Goal: Navigation & Orientation: Find specific page/section

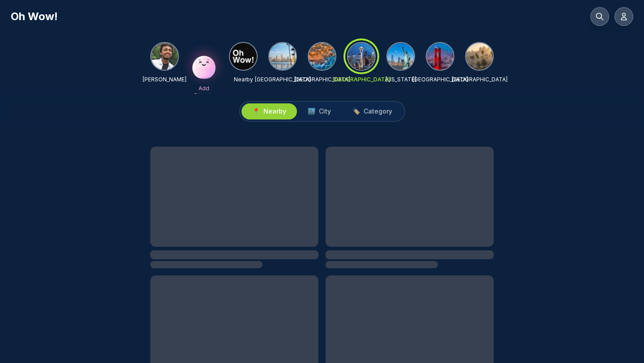
click at [367, 97] on div "📍 Nearby 🏙️ City 🏷️ Category" at bounding box center [322, 111] width 644 height 35
click at [367, 111] on span "Category" at bounding box center [378, 111] width 29 height 9
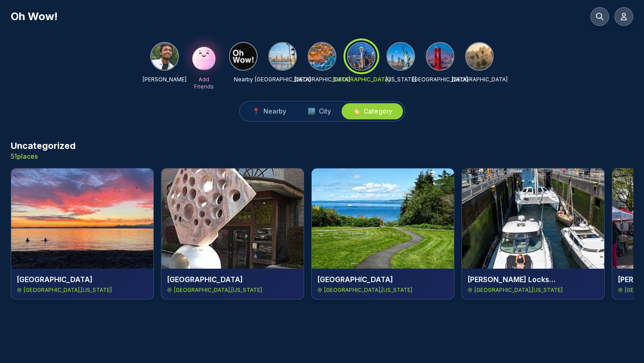
click at [317, 59] on img at bounding box center [322, 56] width 27 height 27
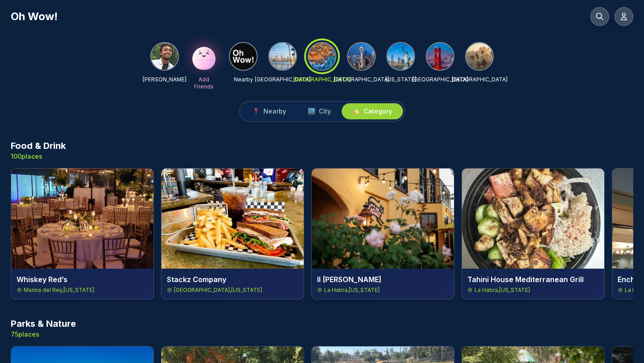
click at [42, 142] on h3 "Food & Drink" at bounding box center [38, 146] width 55 height 13
click at [484, 62] on img at bounding box center [479, 56] width 27 height 27
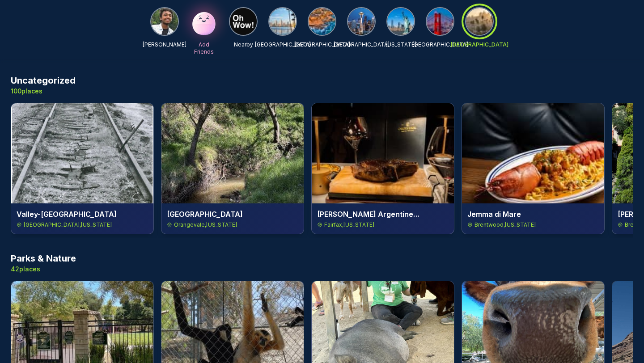
scroll to position [53, 0]
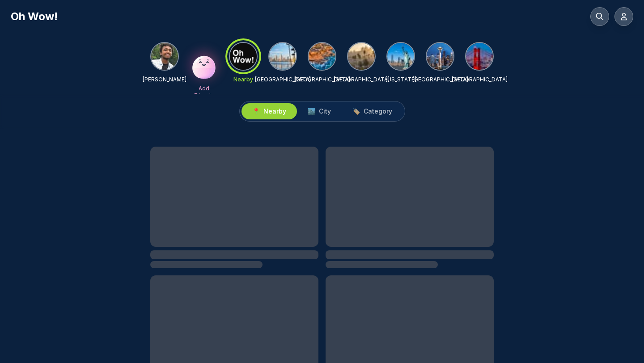
click at [470, 62] on img at bounding box center [479, 56] width 27 height 27
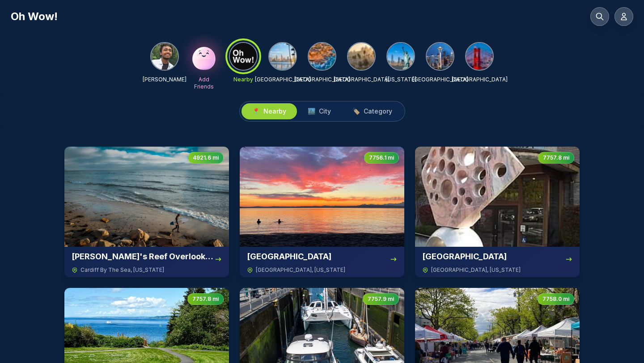
click at [348, 54] on img at bounding box center [361, 56] width 27 height 27
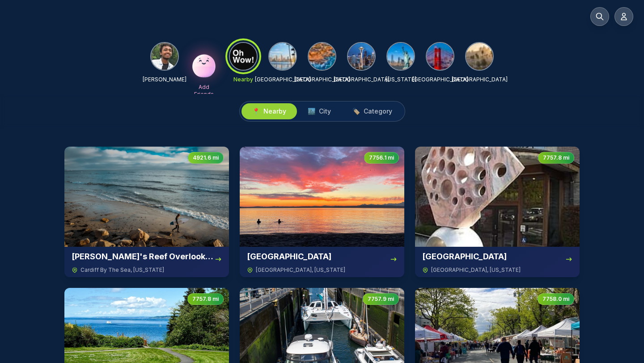
click at [472, 61] on img at bounding box center [479, 56] width 27 height 27
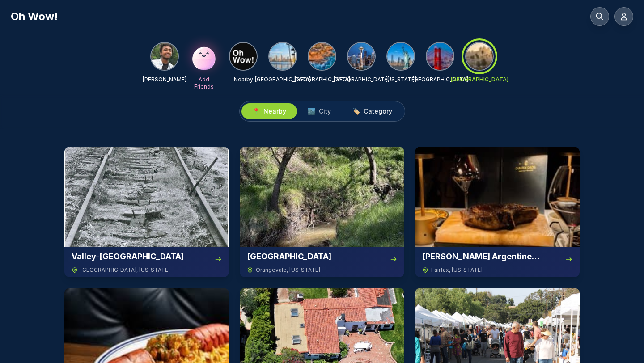
click at [377, 105] on button "🏷️ Category" at bounding box center [372, 111] width 61 height 16
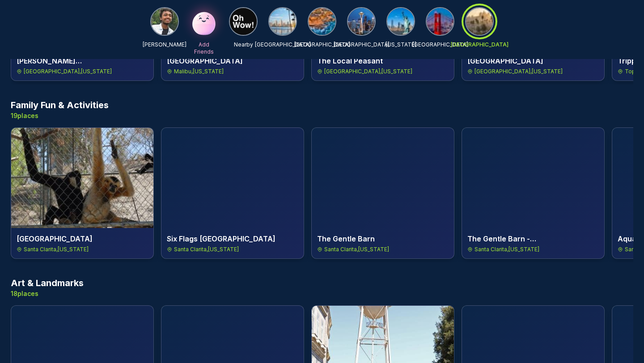
scroll to position [1911, 0]
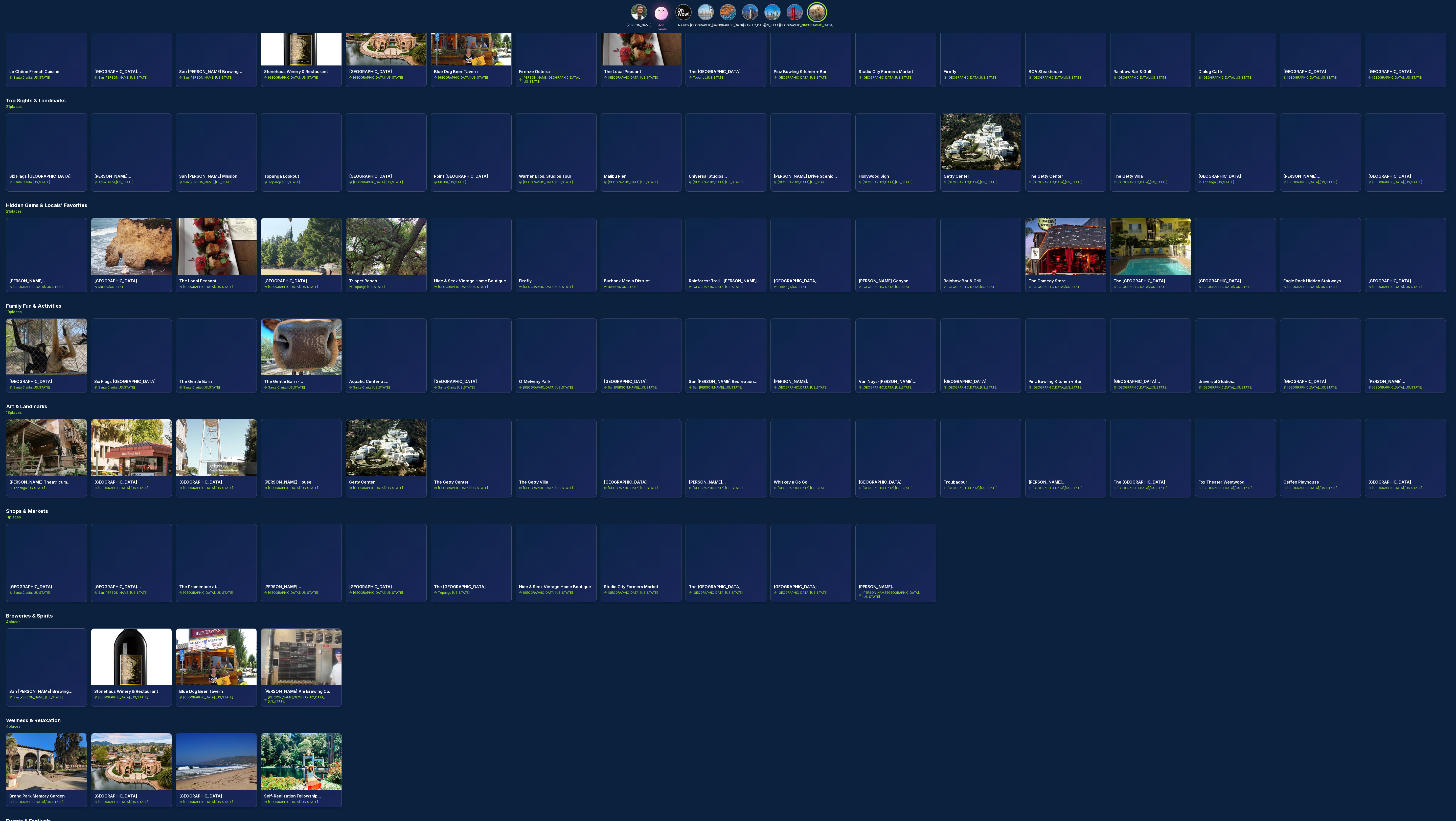
scroll to position [380, 0]
